Goal: Task Accomplishment & Management: Complete application form

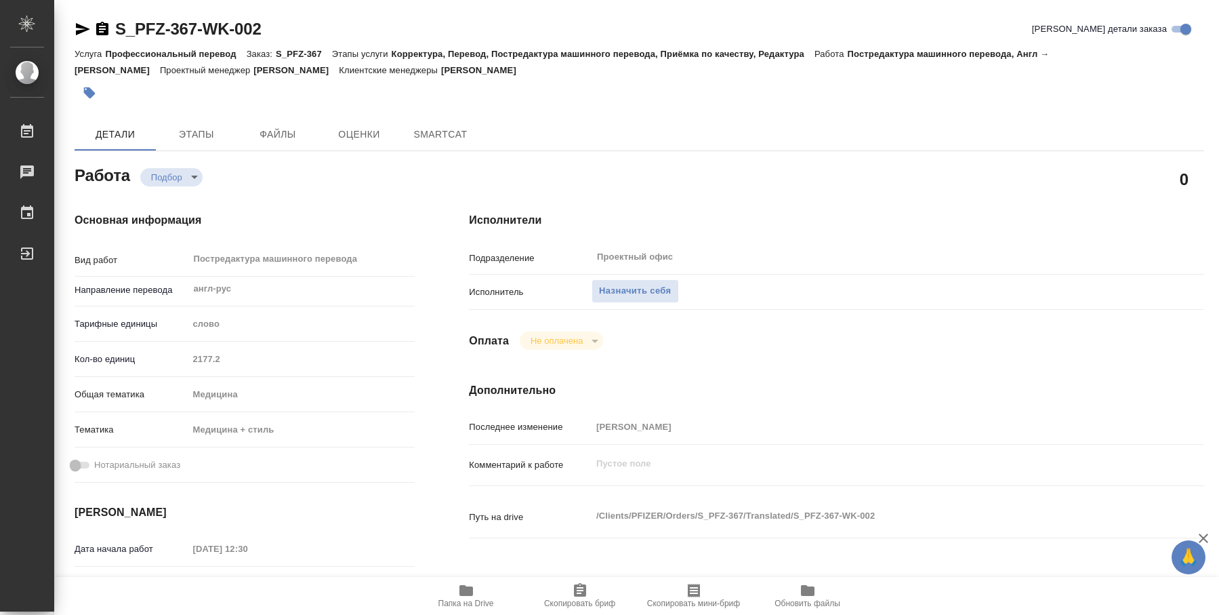
type textarea "x"
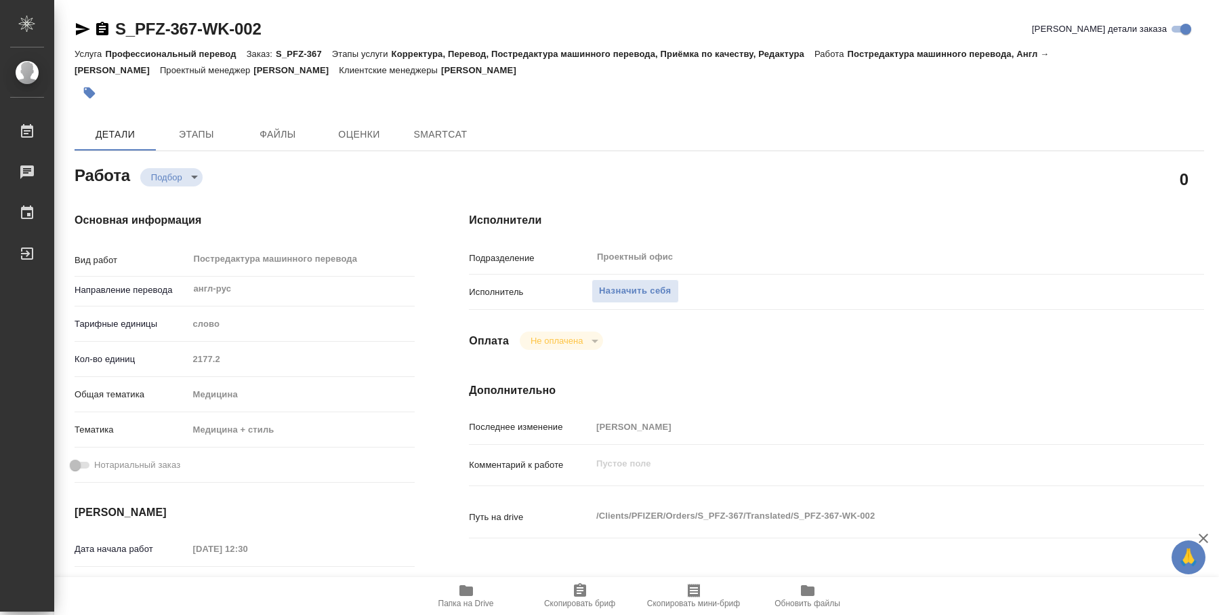
type textarea "x"
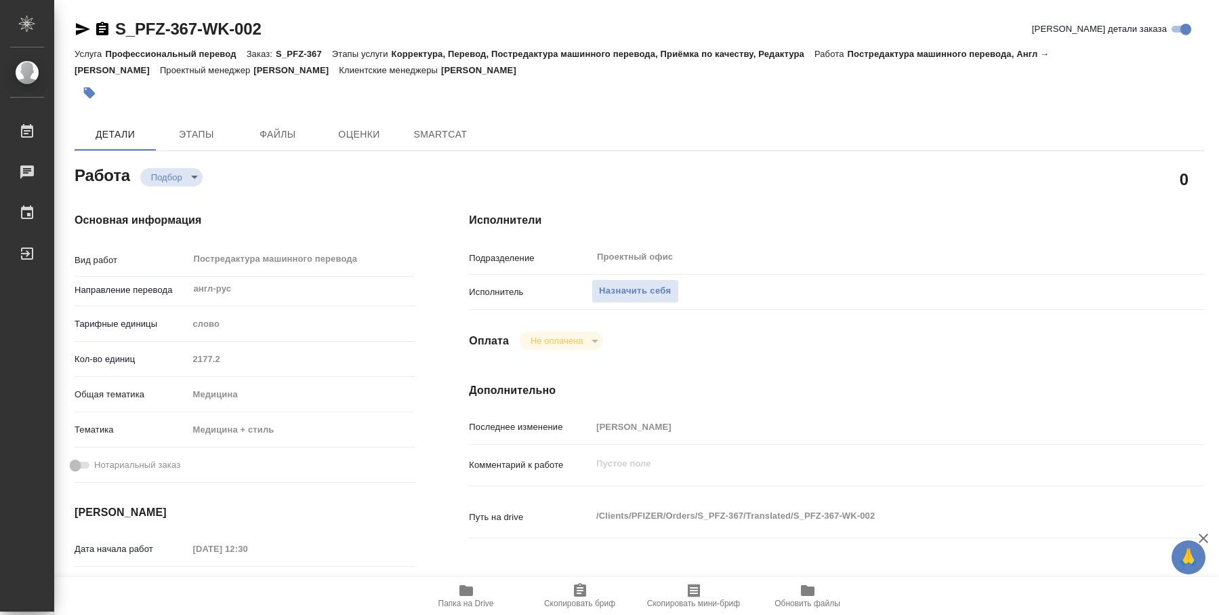
type textarea "x"
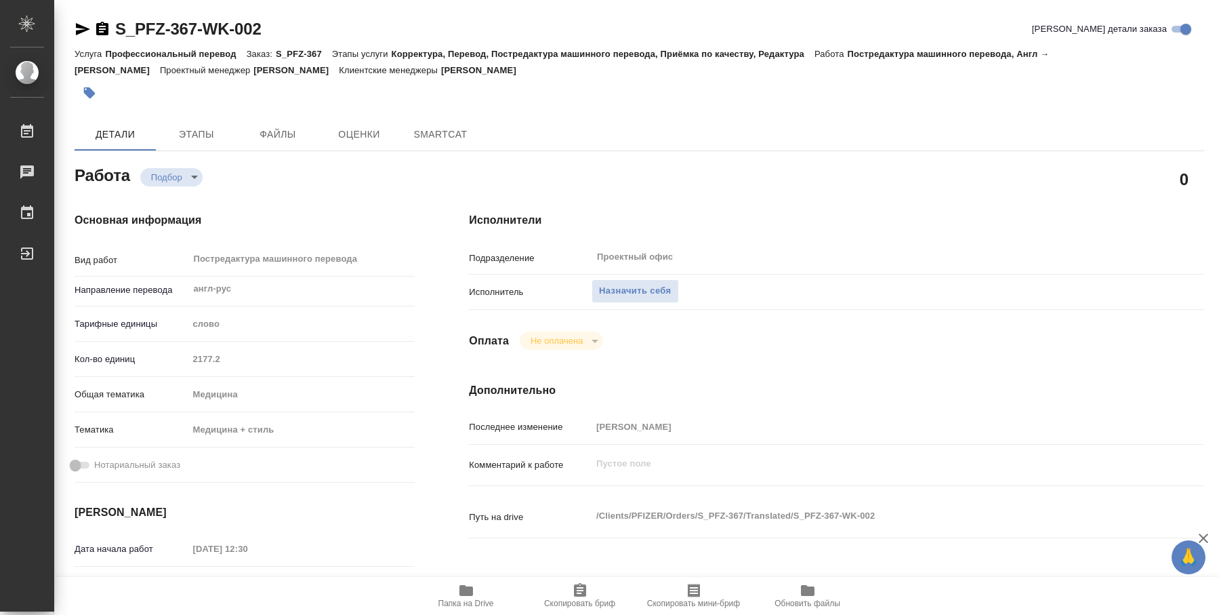
type textarea "x"
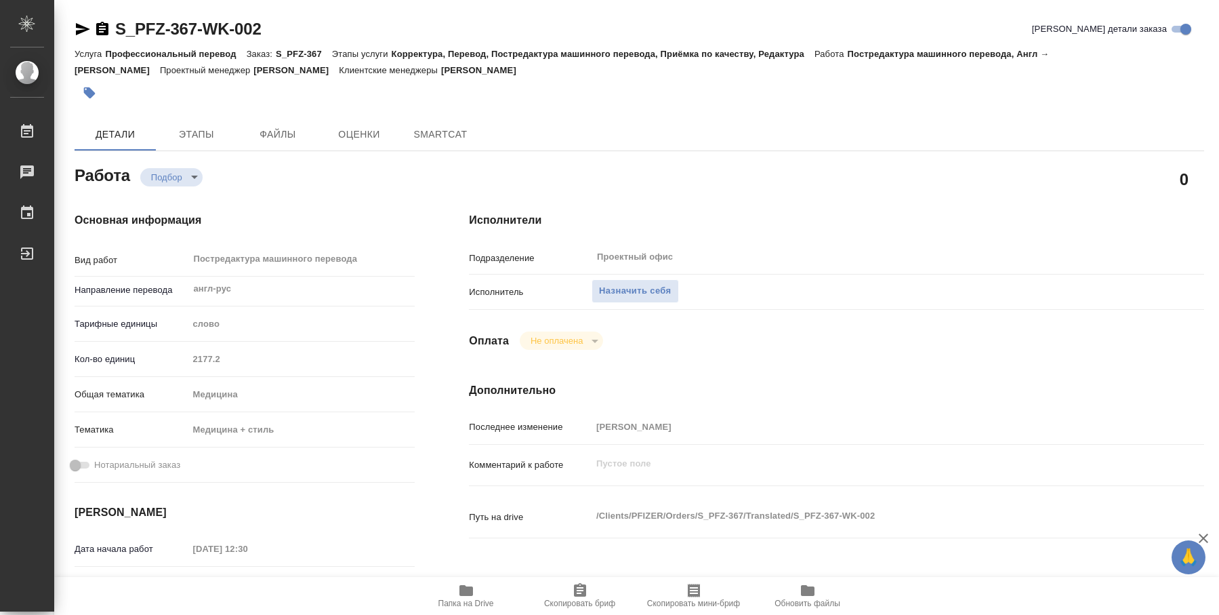
type textarea "x"
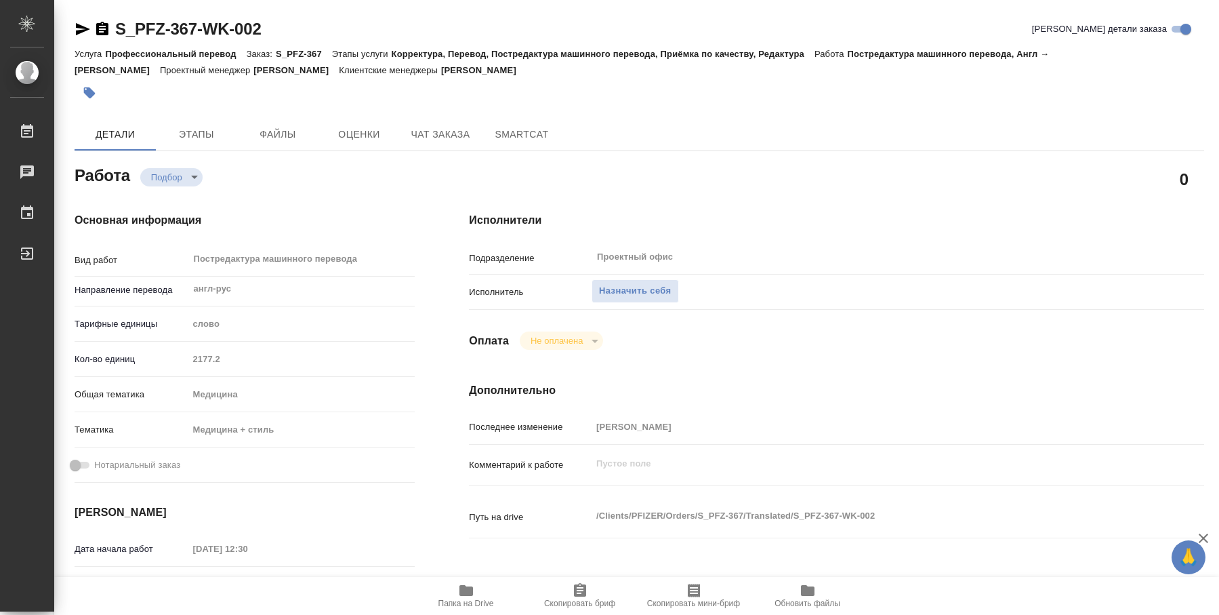
scroll to position [136, 0]
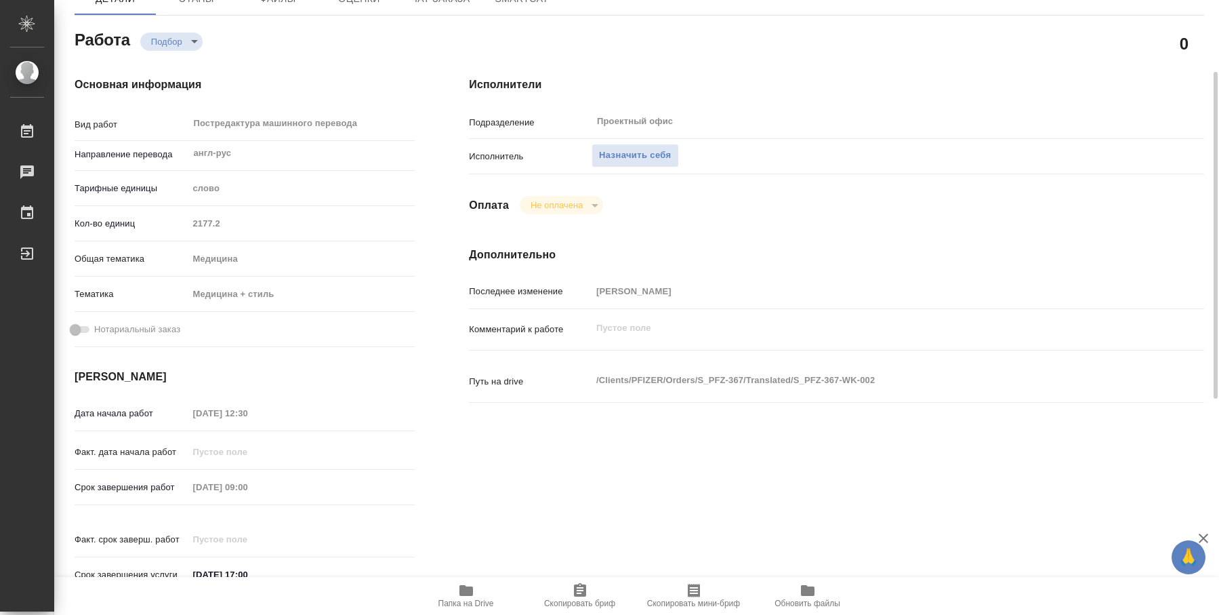
type textarea "x"
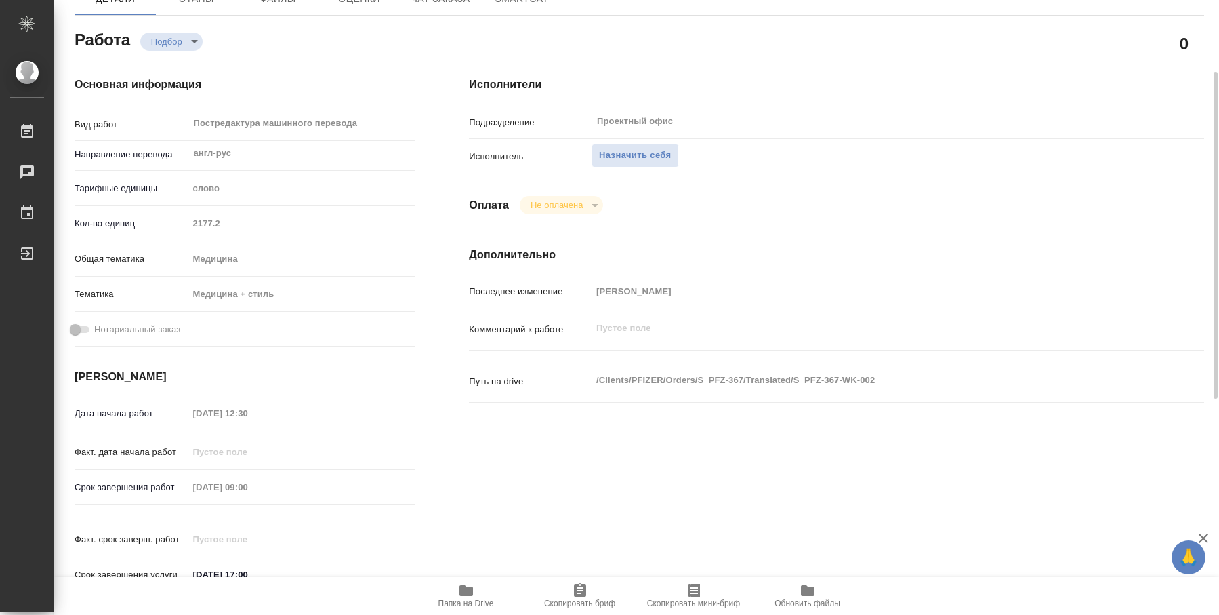
type textarea "x"
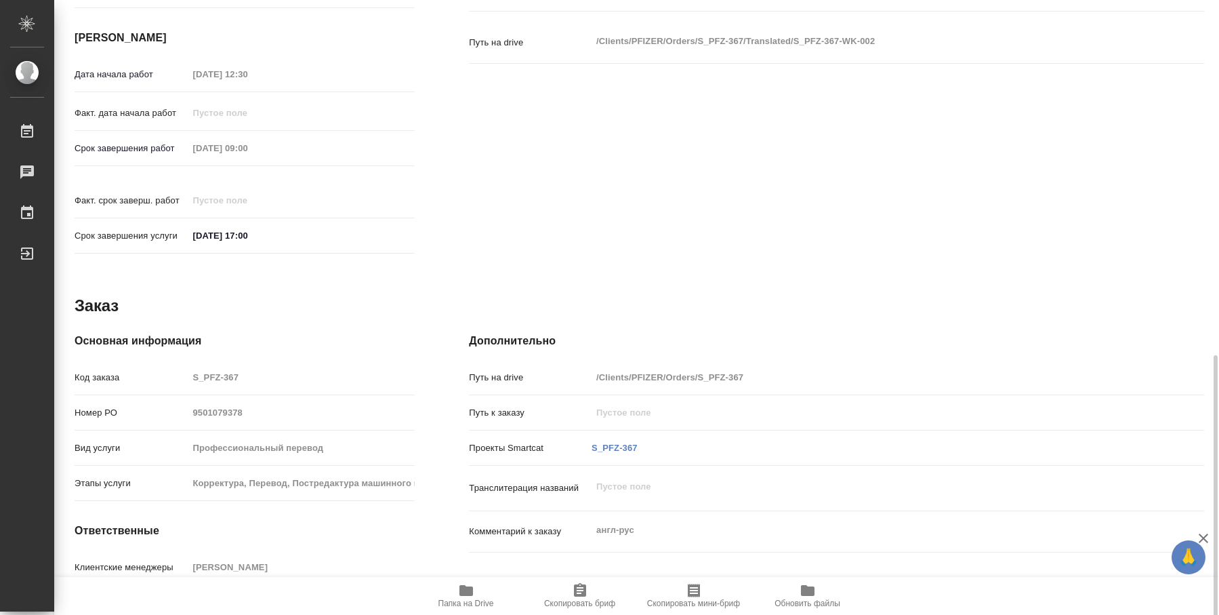
scroll to position [541, 0]
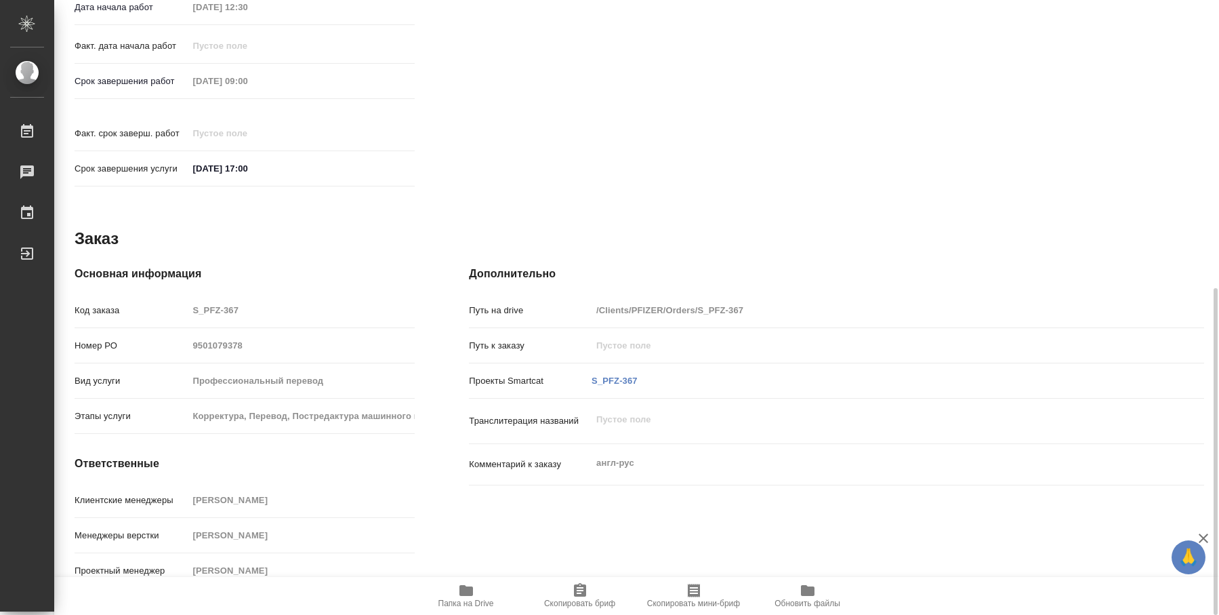
click at [455, 594] on span "Папка на Drive" at bounding box center [466, 595] width 98 height 26
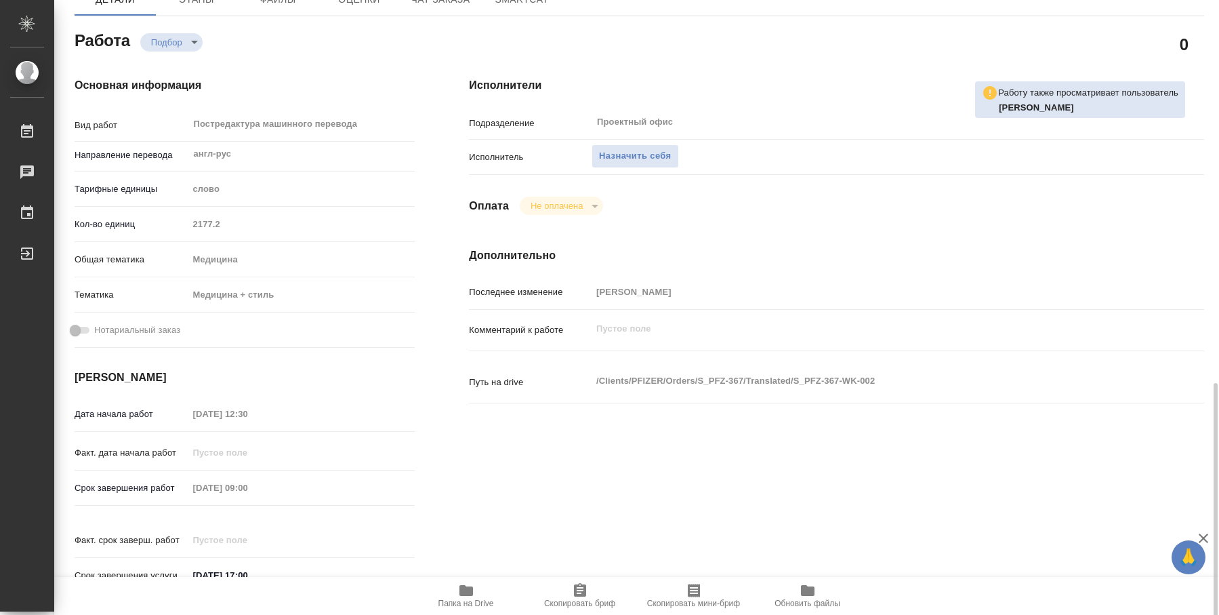
scroll to position [338, 0]
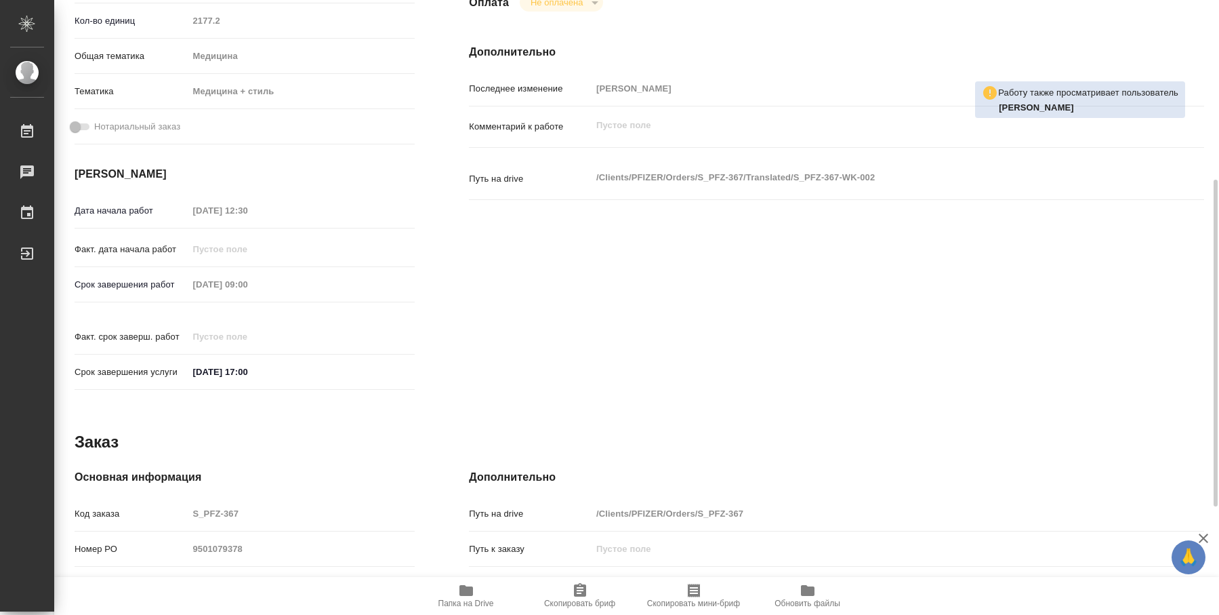
click at [479, 594] on span "Папка на Drive" at bounding box center [466, 595] width 98 height 26
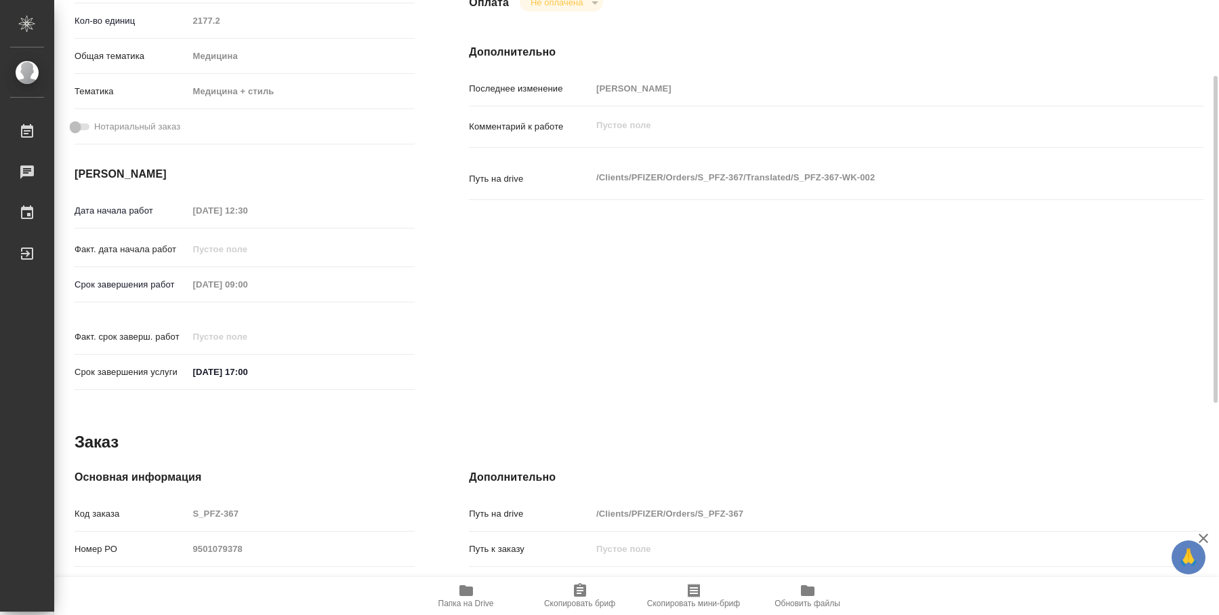
scroll to position [135, 0]
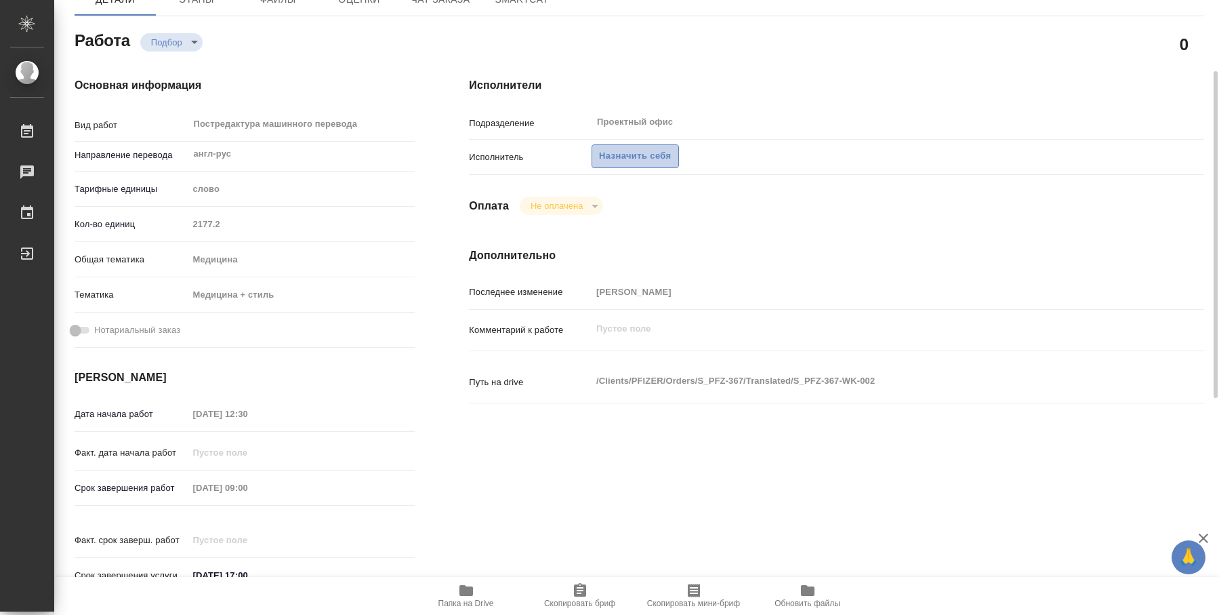
click at [670, 155] on span "Назначить себя" at bounding box center [635, 156] width 72 height 16
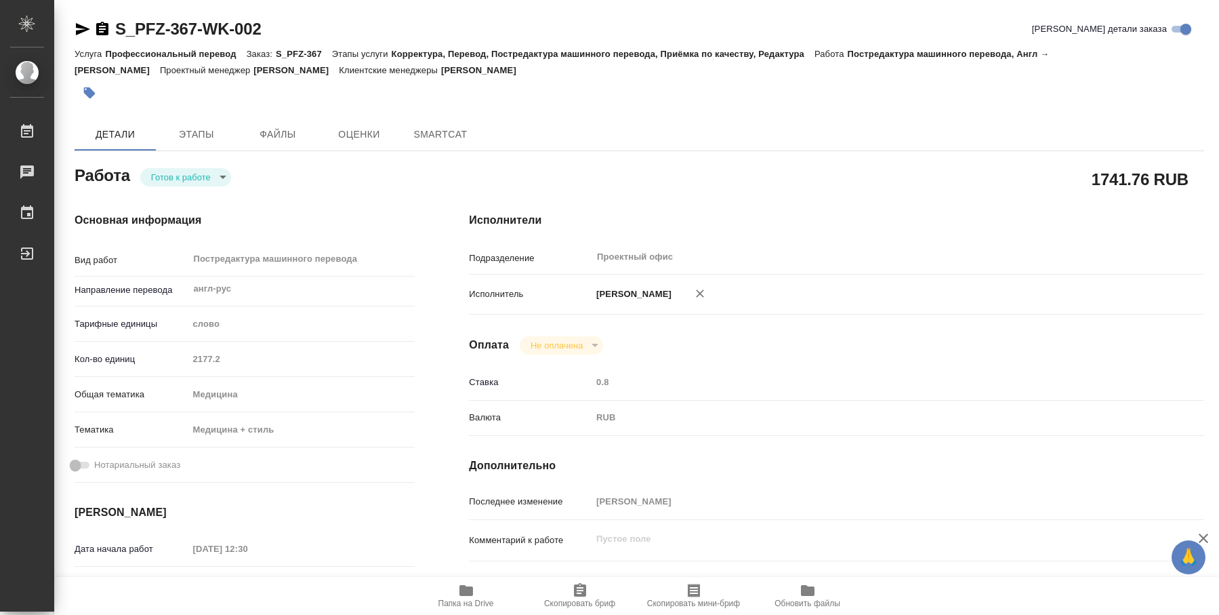
type textarea "x"
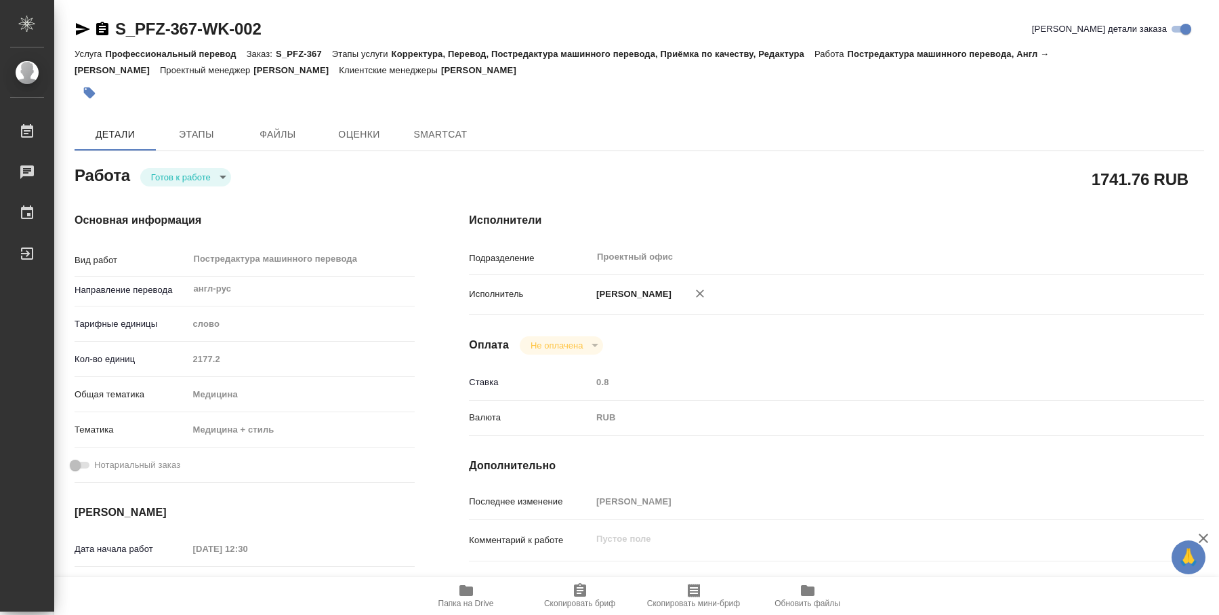
type textarea "x"
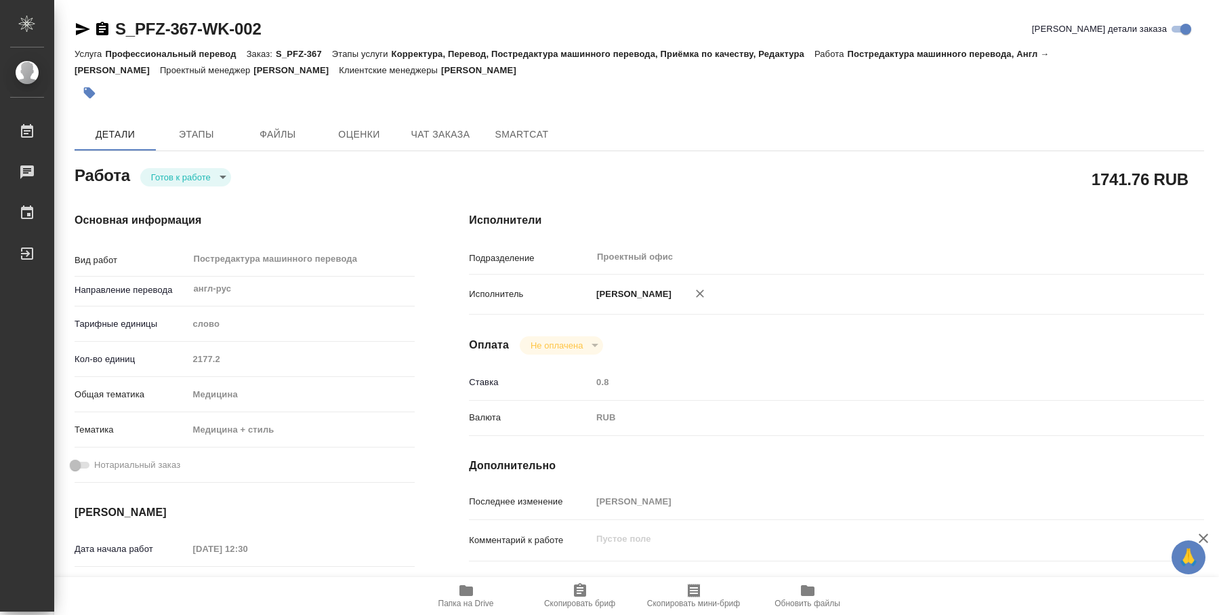
type textarea "x"
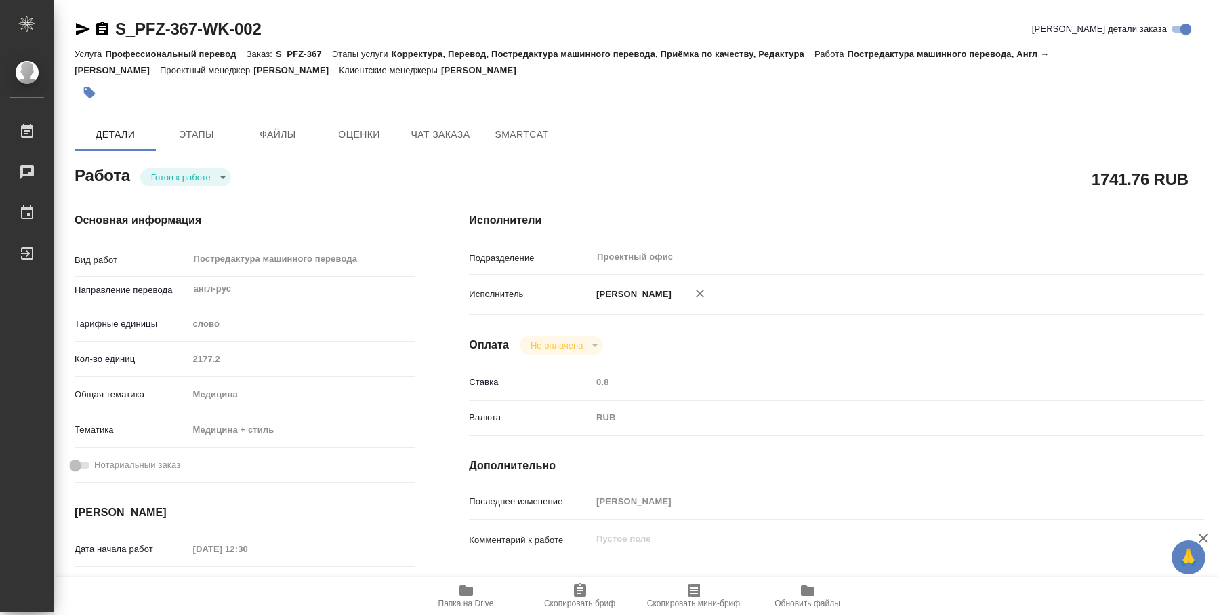
type textarea "x"
